Goal: Information Seeking & Learning: Learn about a topic

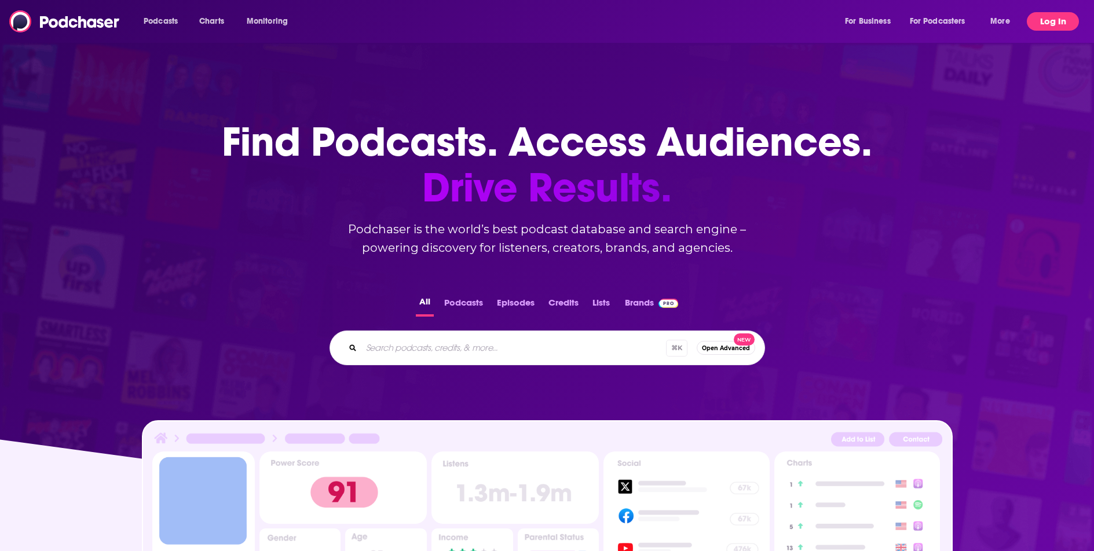
click at [1064, 22] on button "Log In" at bounding box center [1053, 21] width 52 height 19
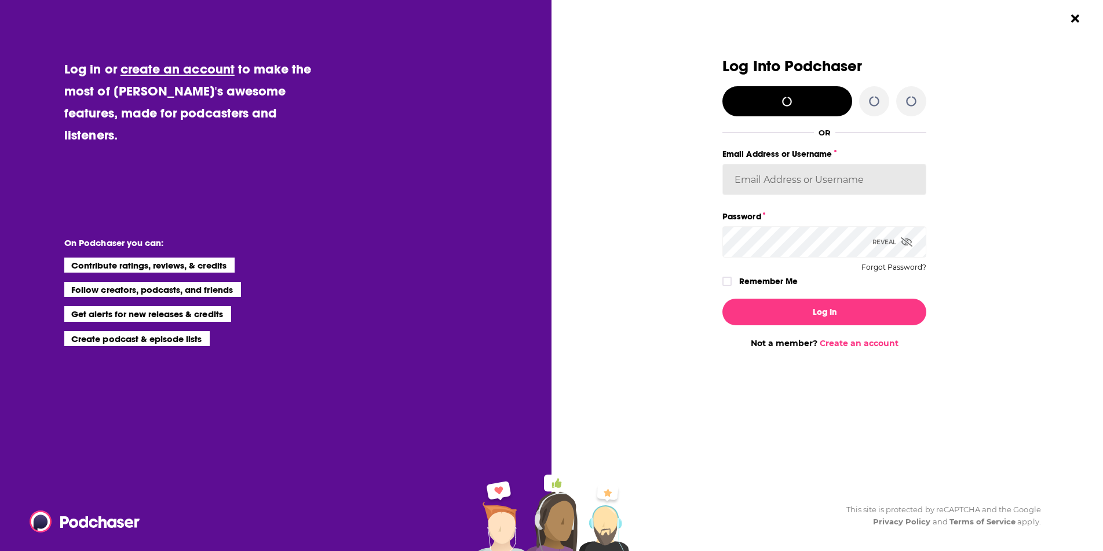
type input "LisaMaskey"
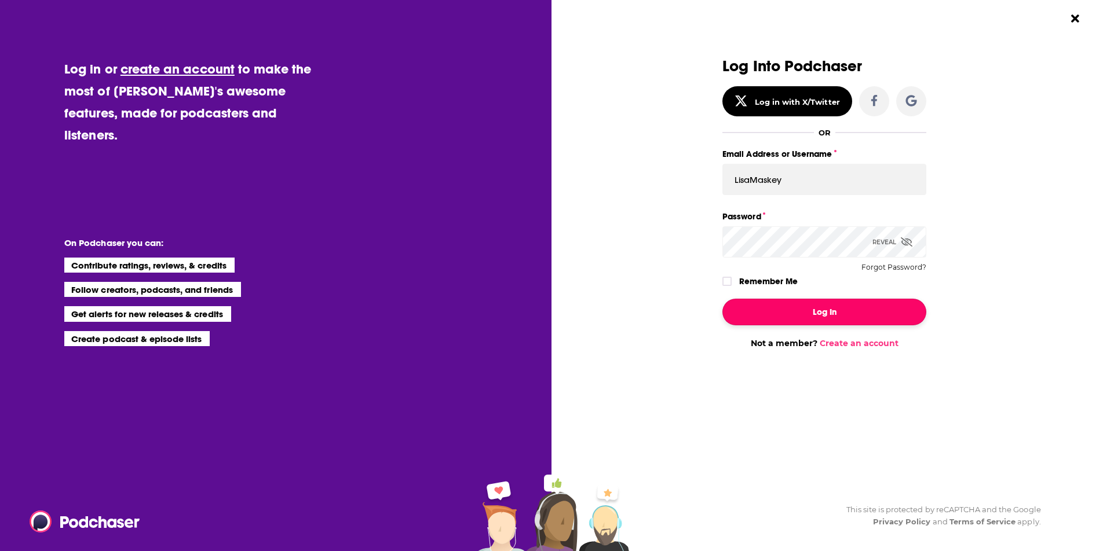
click at [845, 312] on button "Log In" at bounding box center [824, 312] width 204 height 27
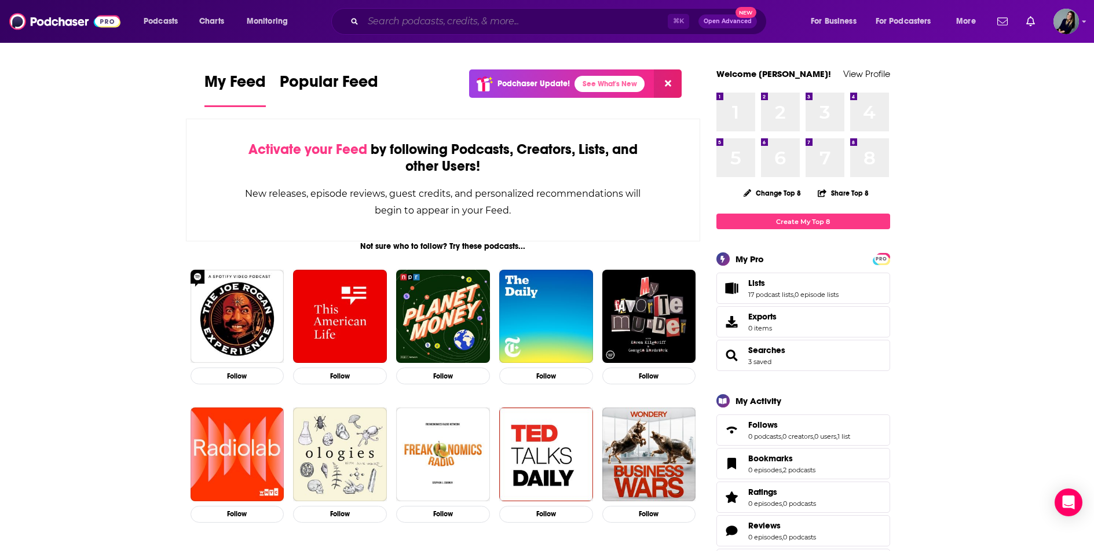
click at [427, 23] on input "Search podcasts, credits, & more..." at bounding box center [515, 21] width 305 height 19
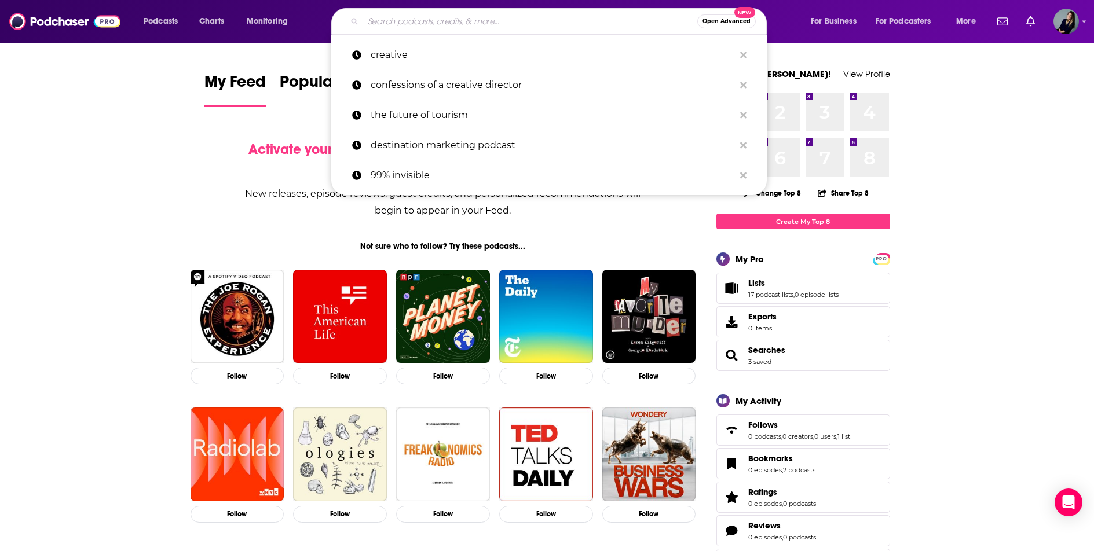
paste input "The CEO’s Guide to Marketing podcast"
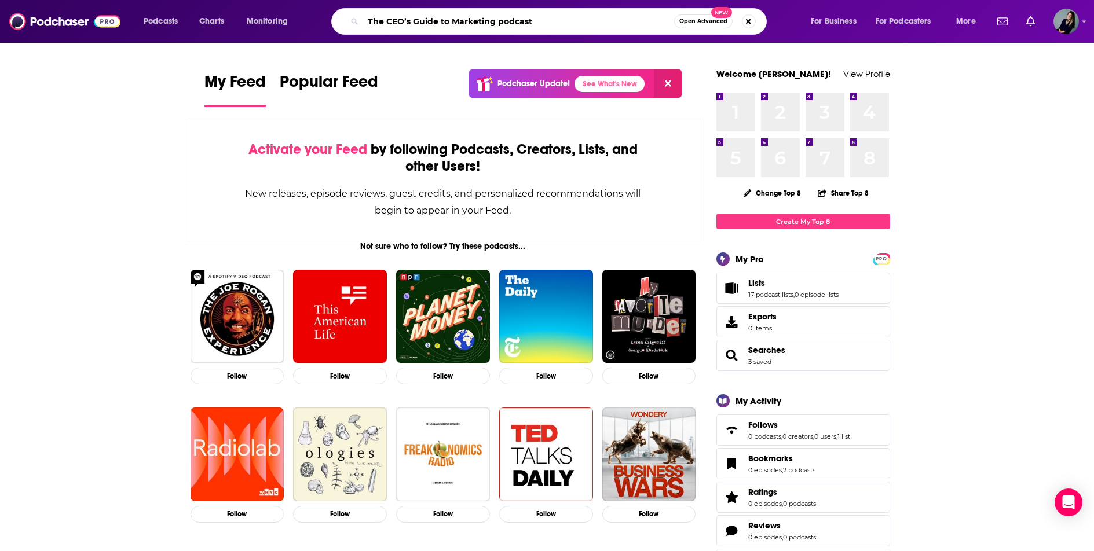
type input "The CEO’s Guide to Marketing podcast"
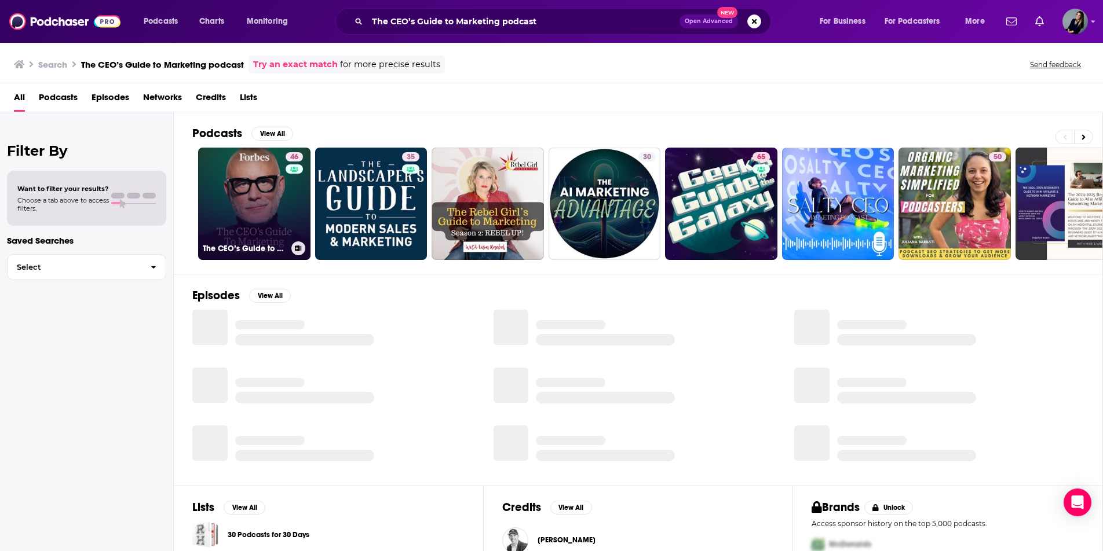
click at [252, 215] on link "46 The CEO’s Guide to Marketing" at bounding box center [254, 204] width 112 height 112
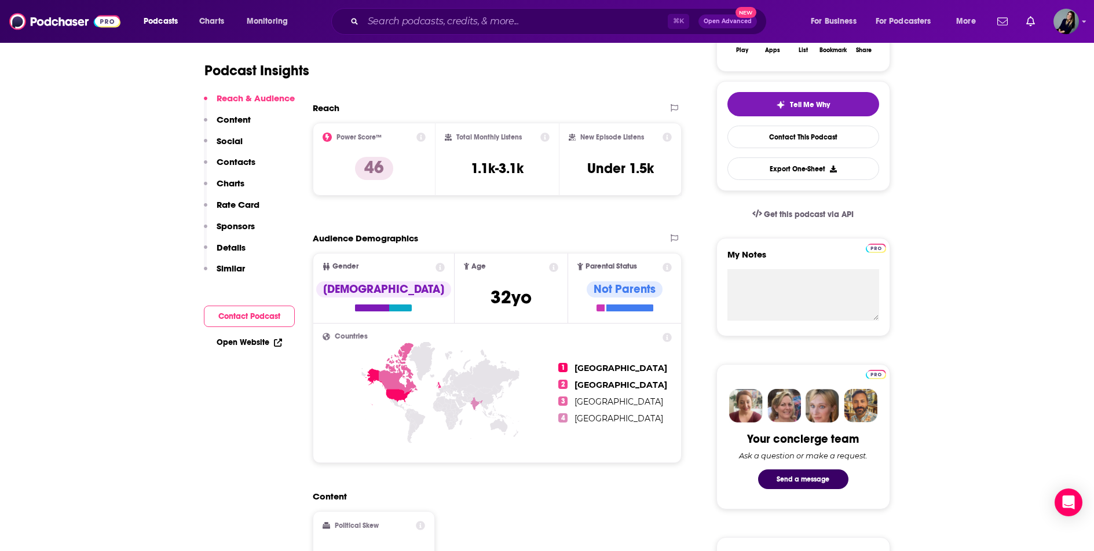
scroll to position [479, 0]
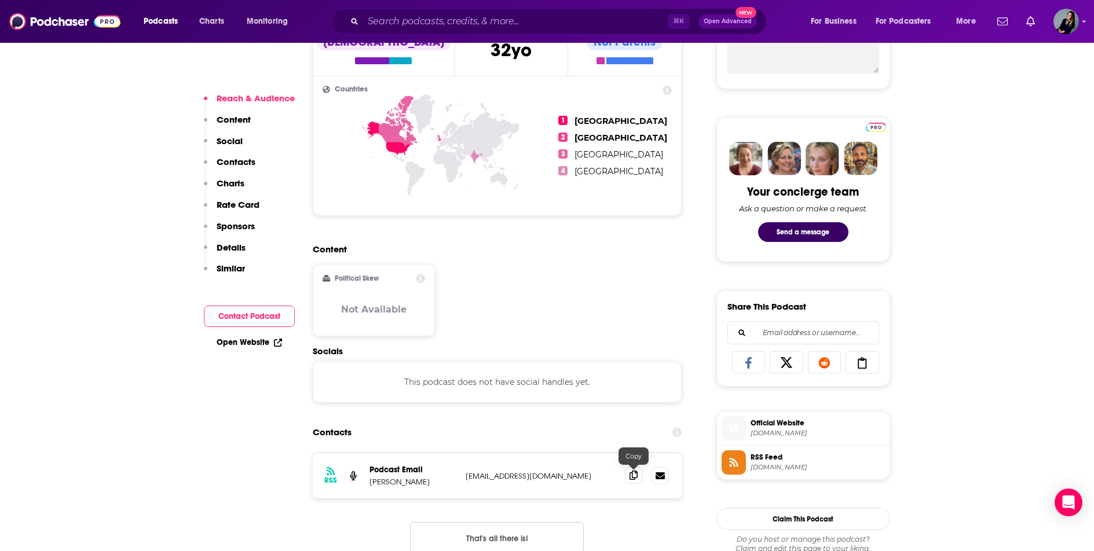
click at [627, 477] on span at bounding box center [633, 475] width 17 height 17
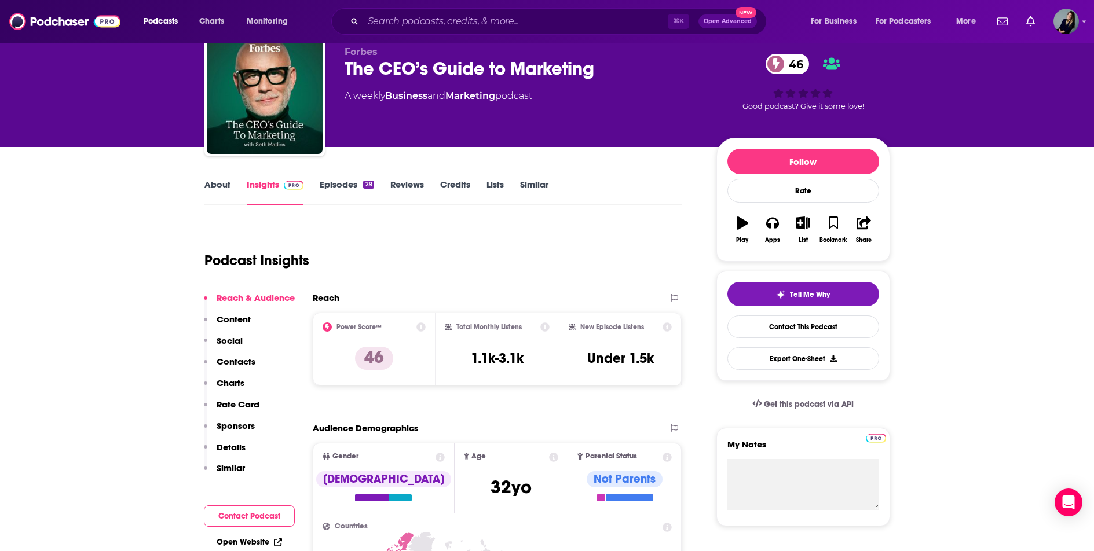
scroll to position [0, 0]
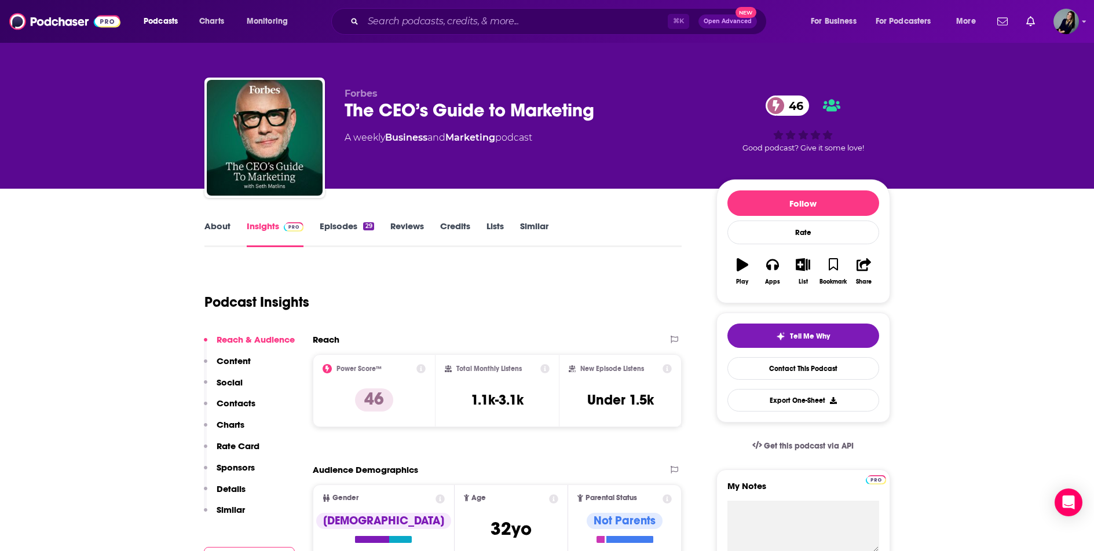
click at [217, 222] on link "About" at bounding box center [217, 234] width 26 height 27
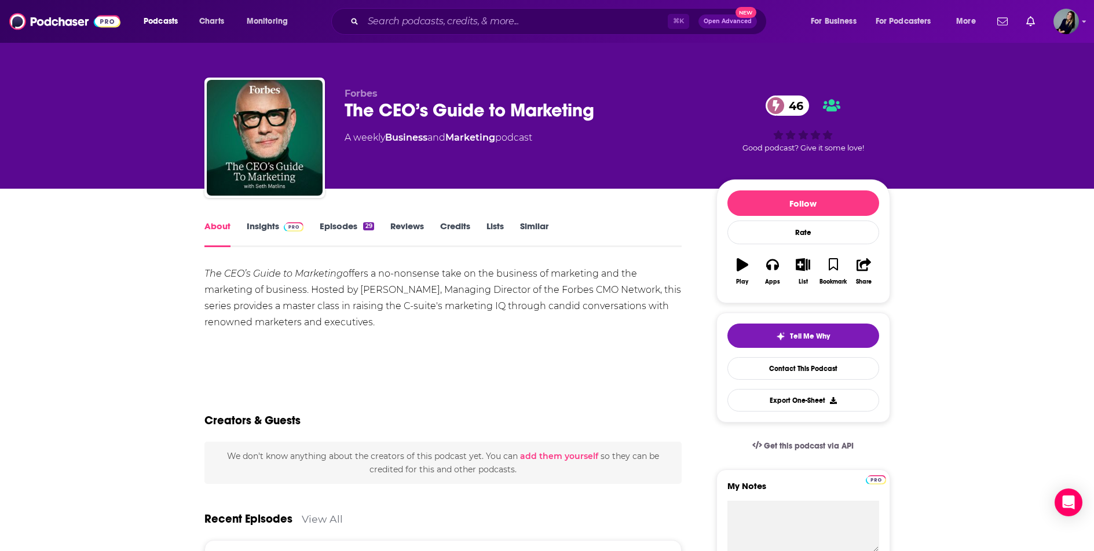
click at [409, 323] on div "The CEO’s Guide to Marketing offers a no-nonsense take on the business of marke…" at bounding box center [443, 298] width 478 height 65
click at [365, 325] on div "The CEO’s Guide to Marketing offers a no-nonsense take on the business of marke…" at bounding box center [443, 298] width 478 height 65
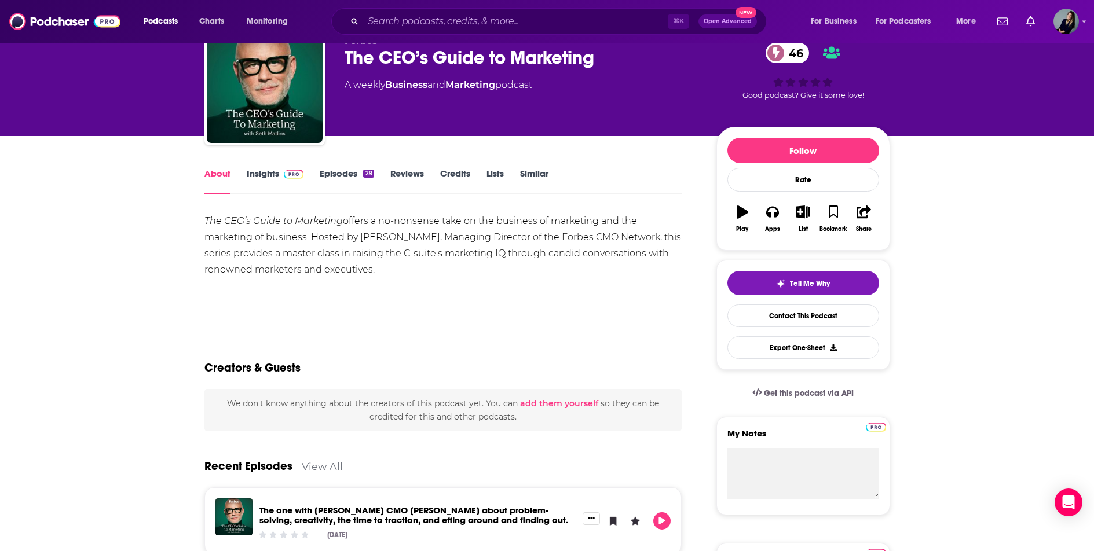
scroll to position [50, 0]
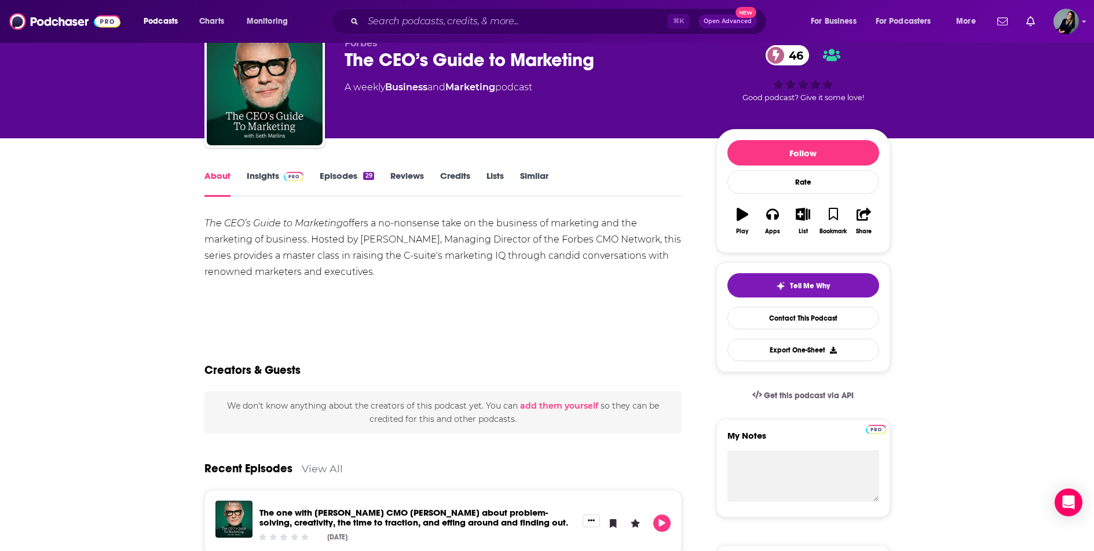
click at [344, 173] on link "Episodes 29" at bounding box center [347, 183] width 54 height 27
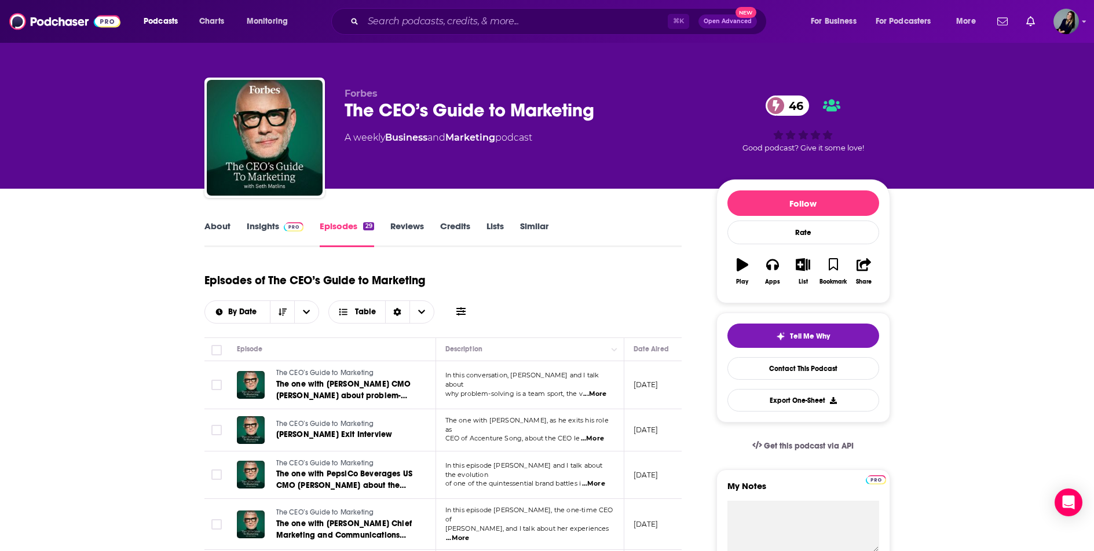
click at [602, 390] on span "...More" at bounding box center [594, 394] width 23 height 9
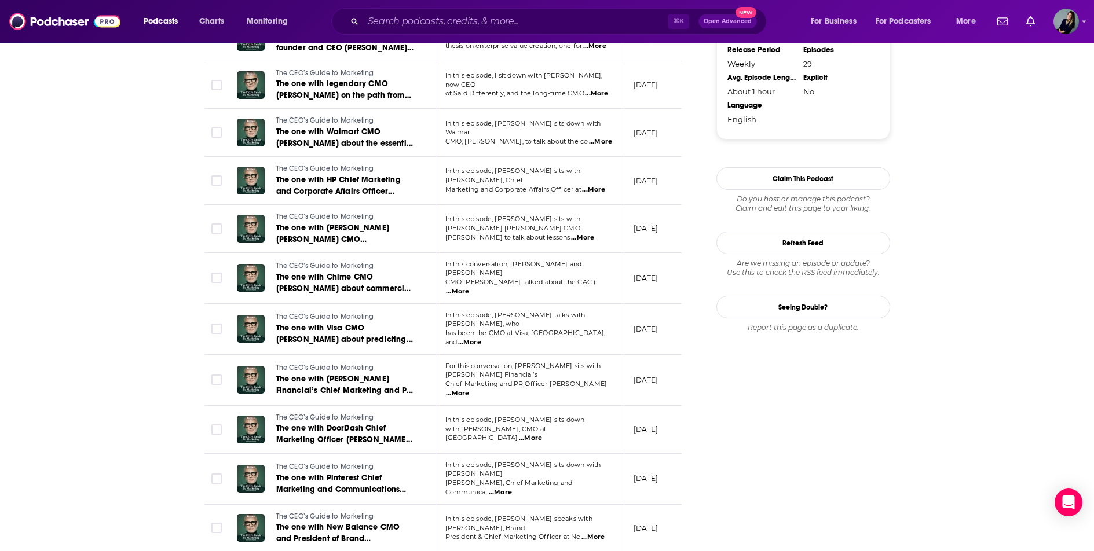
scroll to position [1112, 0]
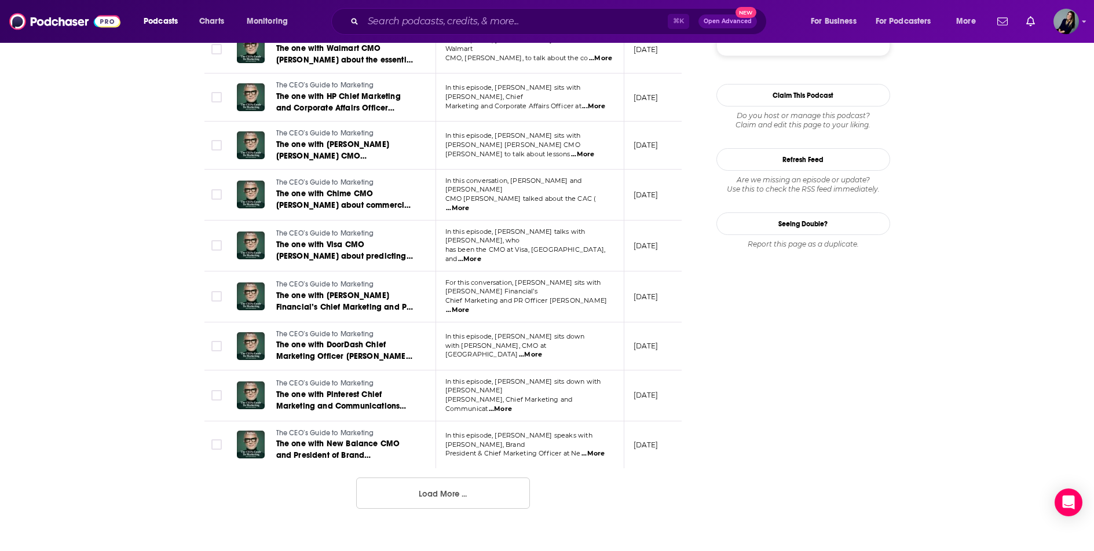
click at [471, 478] on button "Load More ..." at bounding box center [443, 493] width 174 height 31
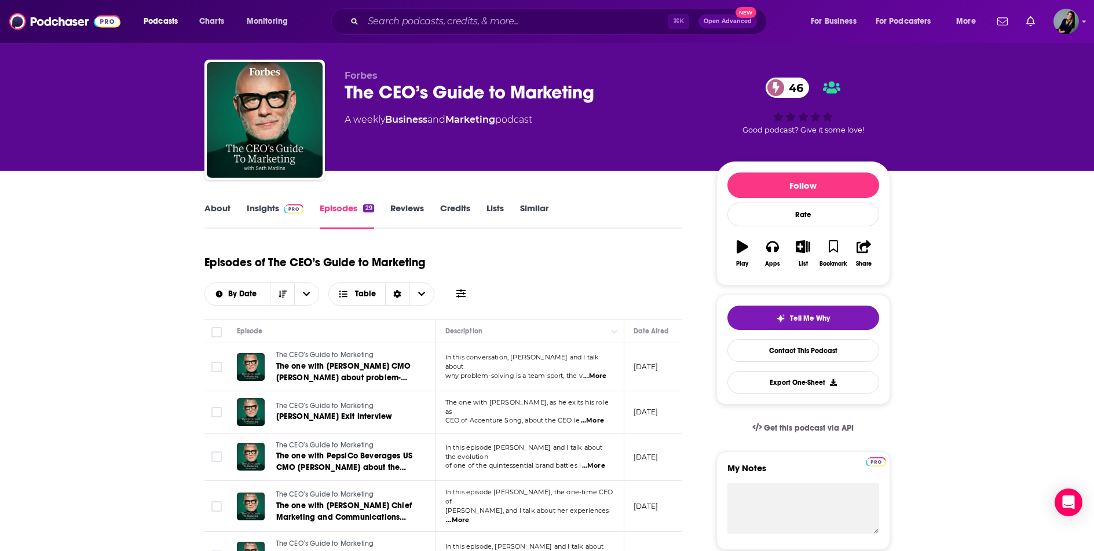
scroll to position [0, 0]
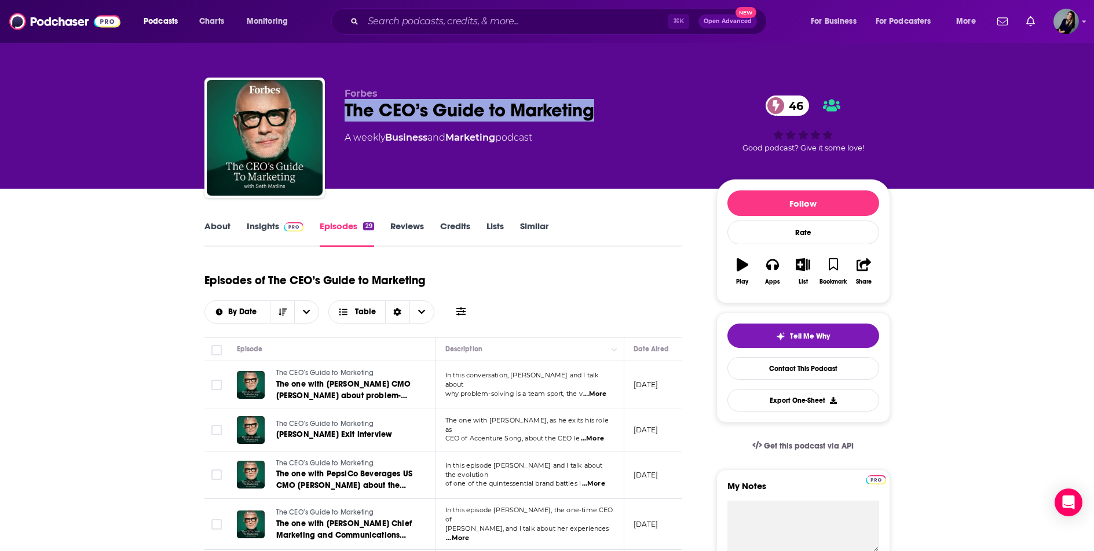
drag, startPoint x: 543, startPoint y: 107, endPoint x: 330, endPoint y: 108, distance: 212.5
click at [330, 108] on div "Forbes The CEO’s Guide to Marketing 46 A weekly Business and Marketing podcast …" at bounding box center [547, 140] width 686 height 125
copy h2 "The CEO’s Guide to Marketing"
